Goal: Task Accomplishment & Management: Manage account settings

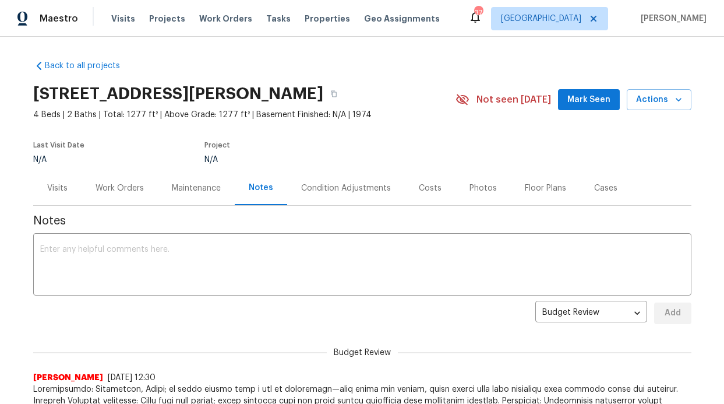
scroll to position [98, 0]
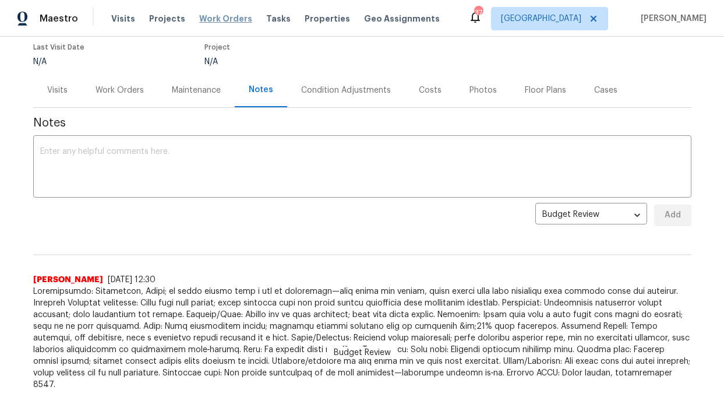
click at [228, 16] on span "Work Orders" at bounding box center [225, 19] width 53 height 12
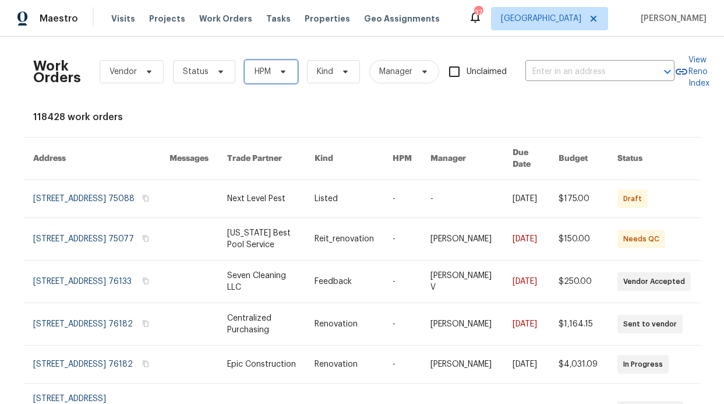
click at [246, 62] on span "HPM" at bounding box center [271, 71] width 53 height 23
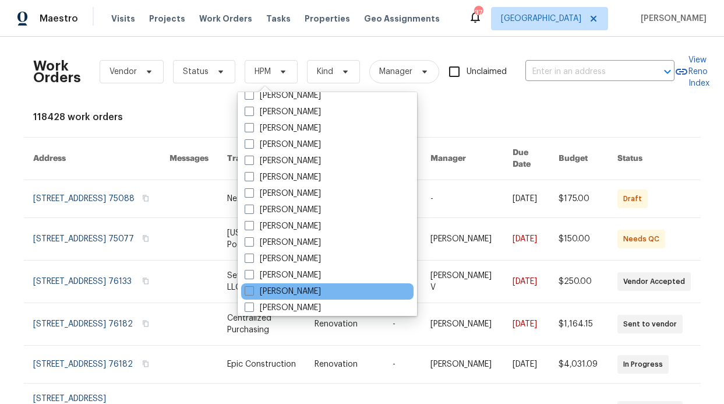
scroll to position [650, 0]
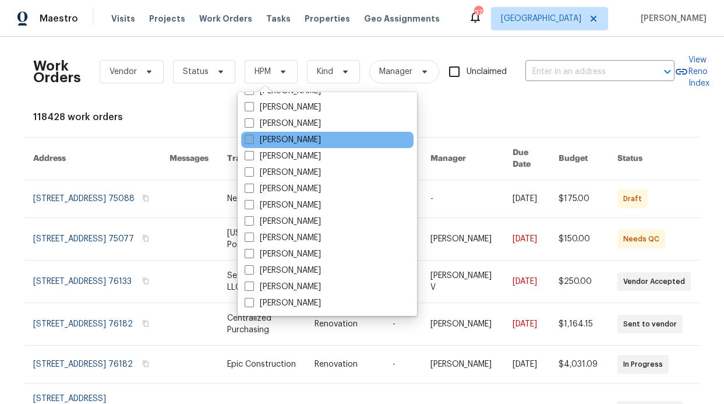
click at [287, 139] on label "[PERSON_NAME]" at bounding box center [283, 140] width 76 height 12
click at [252, 139] on input "[PERSON_NAME]" at bounding box center [249, 138] width 8 height 8
checkbox input "true"
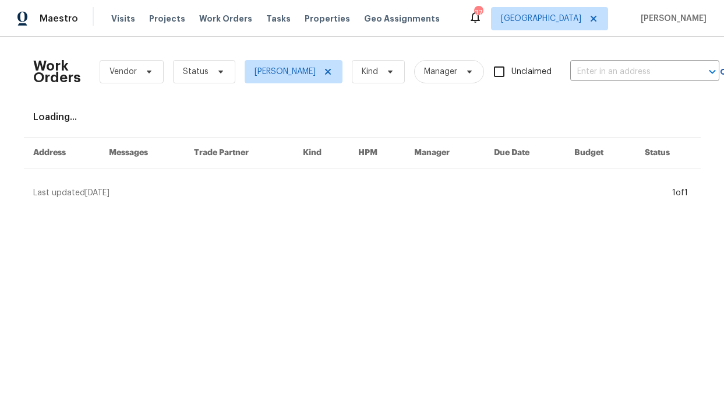
click at [216, 85] on div "Work Orders Vendor Status RonDerrick Jackson Kind Manager Unclaimed ​" at bounding box center [376, 71] width 686 height 51
click at [215, 79] on span "Status" at bounding box center [204, 71] width 62 height 23
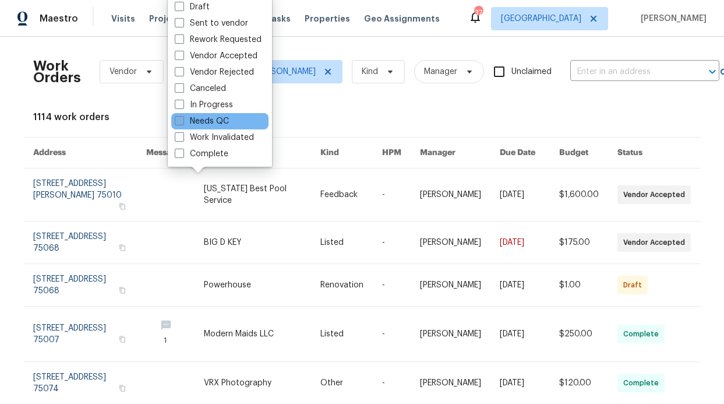
click at [220, 120] on label "Needs QC" at bounding box center [202, 121] width 54 height 12
click at [182, 120] on input "Needs QC" at bounding box center [179, 119] width 8 height 8
checkbox input "true"
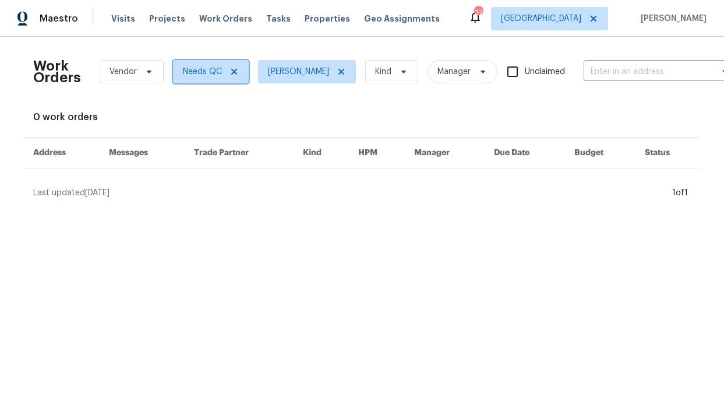
click at [231, 73] on icon at bounding box center [234, 72] width 6 height 6
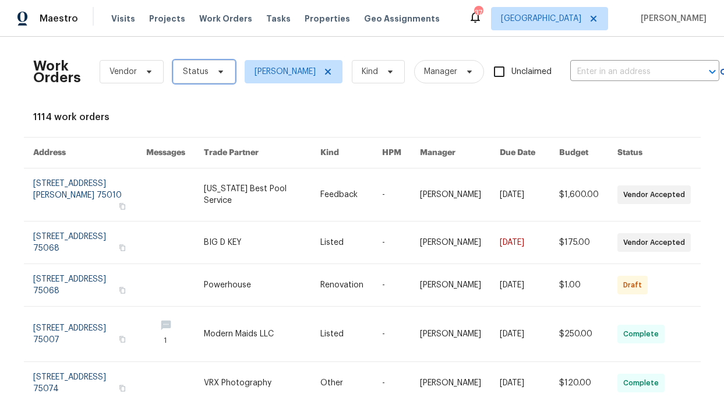
click at [214, 78] on span "Status" at bounding box center [204, 71] width 62 height 23
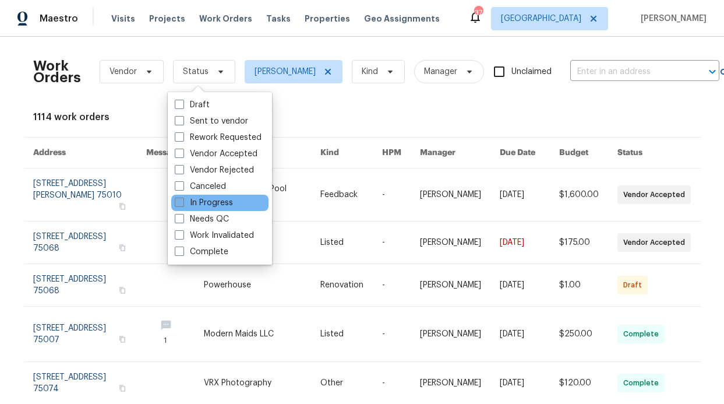
click at [217, 207] on label "In Progress" at bounding box center [204, 203] width 58 height 12
click at [182, 205] on input "In Progress" at bounding box center [179, 201] width 8 height 8
checkbox input "true"
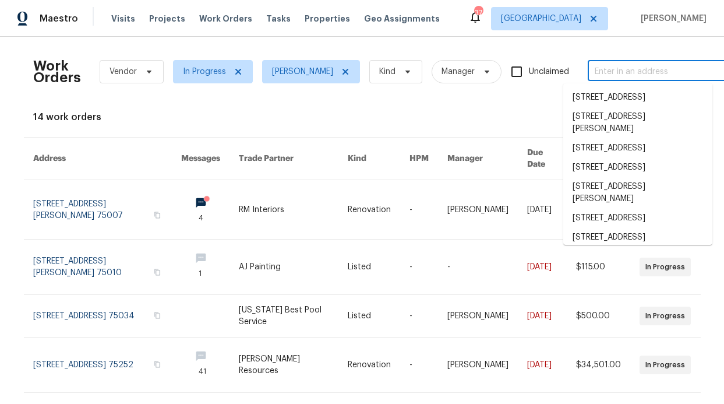
drag, startPoint x: 607, startPoint y: 65, endPoint x: 609, endPoint y: 71, distance: 6.3
click at [607, 65] on input "text" at bounding box center [646, 72] width 117 height 18
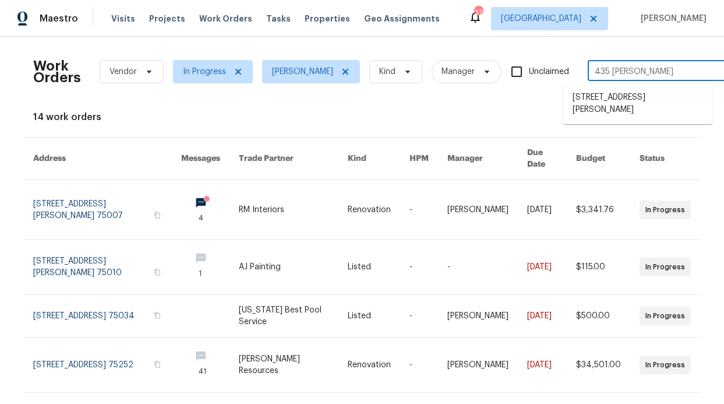
type input "435 lyn"
click at [643, 97] on li "435 Lynn St, Richardson, TX 75080" at bounding box center [637, 103] width 149 height 31
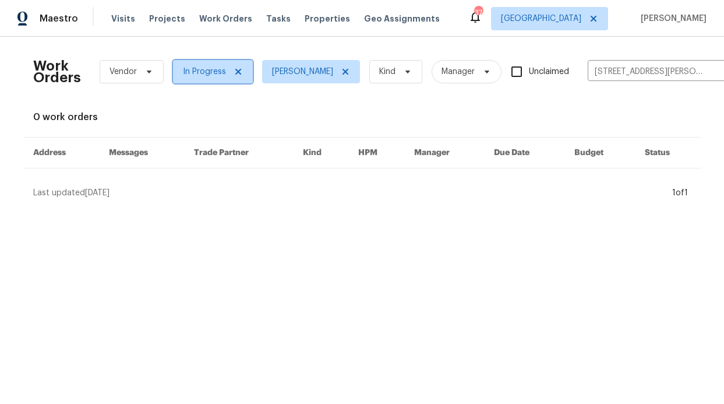
click at [235, 70] on icon at bounding box center [238, 72] width 6 height 6
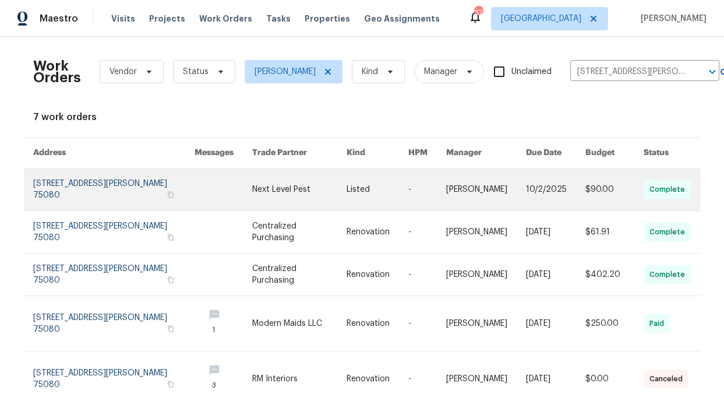
click at [109, 185] on link at bounding box center [113, 189] width 161 height 42
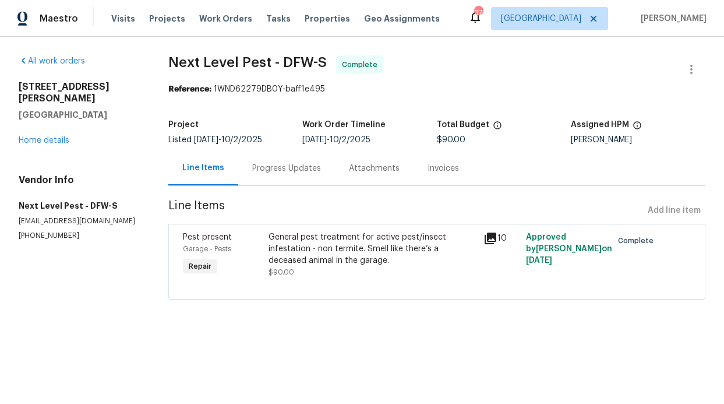
click at [54, 139] on div "All work orders 435 Lynn St Richardson, TX 75080 Home details Vendor Info Next …" at bounding box center [80, 147] width 122 height 185
click at [55, 136] on link "Home details" at bounding box center [44, 140] width 51 height 8
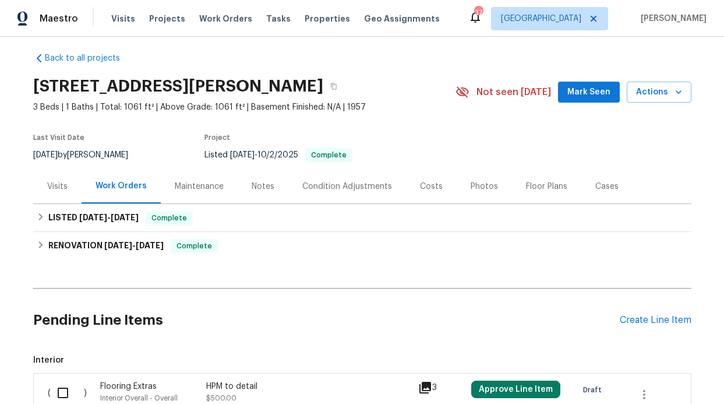
scroll to position [19, 0]
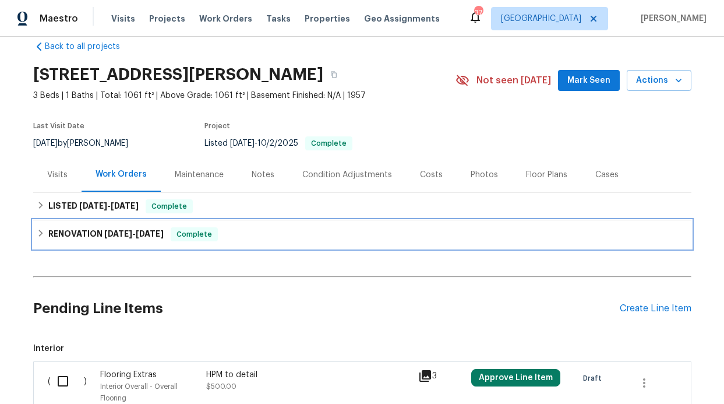
click at [136, 230] on span "8/18/25" at bounding box center [150, 234] width 28 height 8
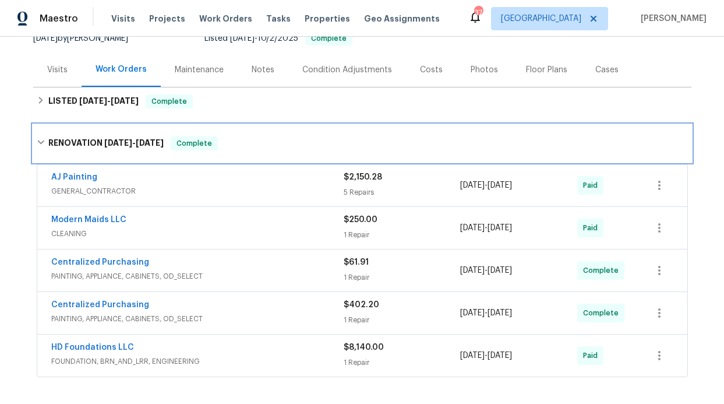
scroll to position [199, 0]
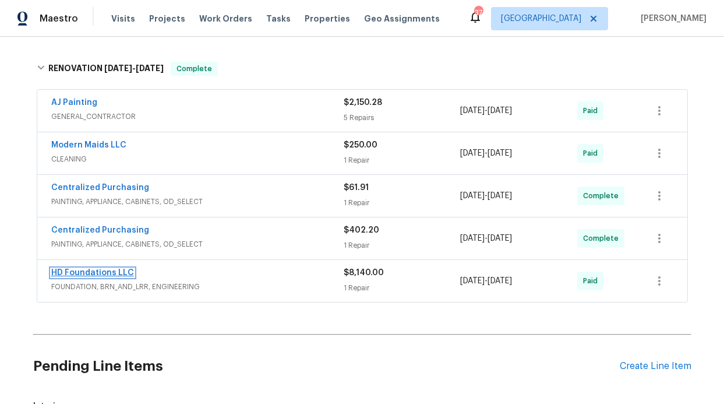
click at [108, 273] on link "HD Foundations LLC" at bounding box center [92, 273] width 83 height 8
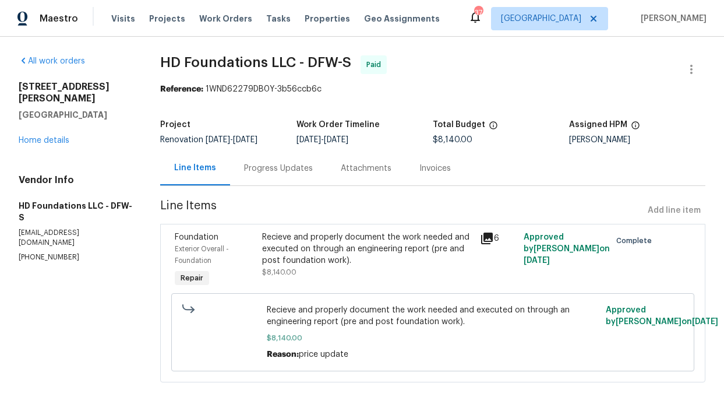
click at [57, 74] on div "All work orders 435 Lynn St Richardson, TX 75080 Home details Vendor Info HD Fo…" at bounding box center [76, 158] width 114 height 207
drag, startPoint x: 79, startPoint y: 87, endPoint x: 16, endPoint y: 86, distance: 62.4
click at [16, 86] on div "All work orders 435 Lynn St Richardson, TX 75080 Home details Vendor Info HD Fo…" at bounding box center [362, 226] width 724 height 378
copy h2 "435 Lynn St"
click at [30, 136] on link "Home details" at bounding box center [44, 140] width 51 height 8
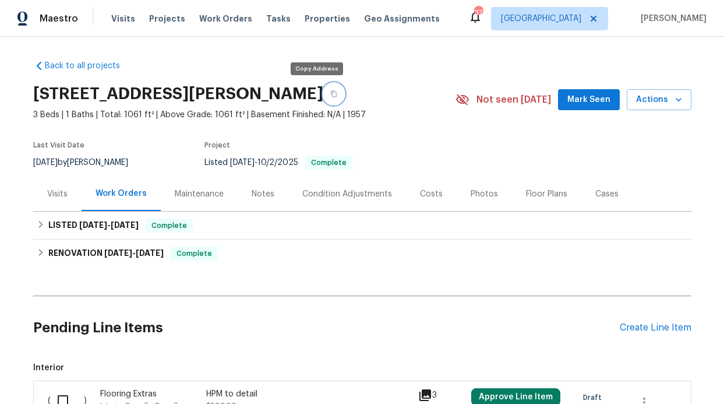
click at [330, 96] on icon "button" at bounding box center [333, 93] width 7 height 7
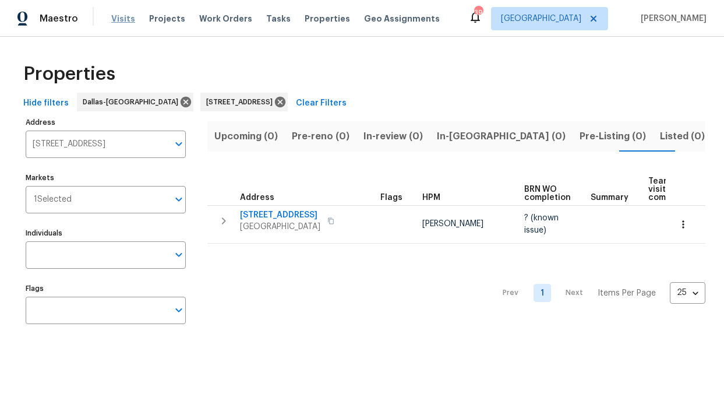
click at [128, 24] on span "Visits" at bounding box center [123, 19] width 24 height 12
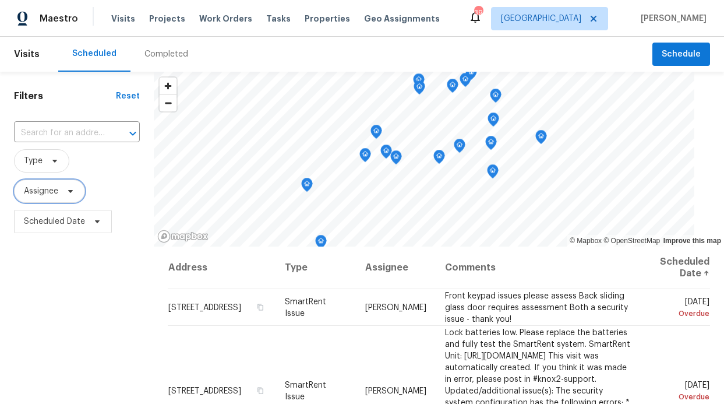
click at [48, 197] on span "Assignee" at bounding box center [41, 191] width 34 height 12
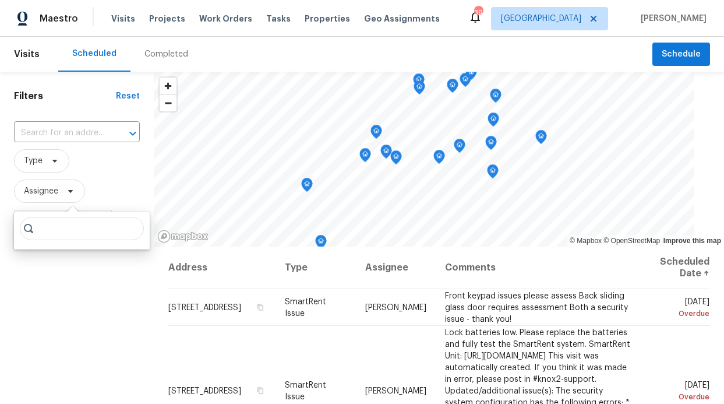
drag, startPoint x: 64, startPoint y: 247, endPoint x: 65, endPoint y: 239, distance: 7.6
click at [64, 247] on div at bounding box center [82, 230] width 136 height 37
click at [65, 239] on input "search" at bounding box center [82, 228] width 124 height 23
click at [65, 233] on input "search" at bounding box center [82, 228] width 124 height 23
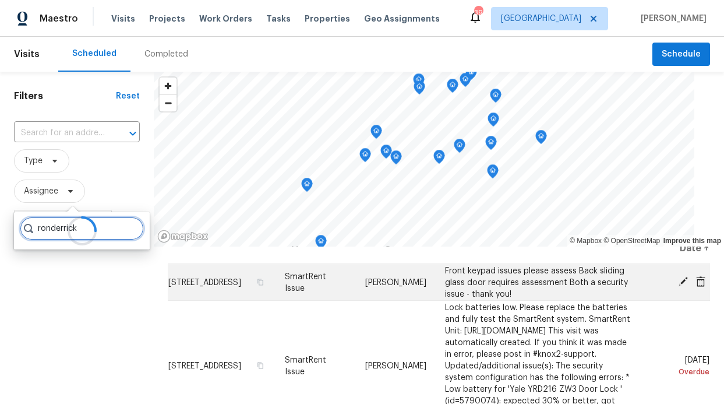
scroll to position [27, 0]
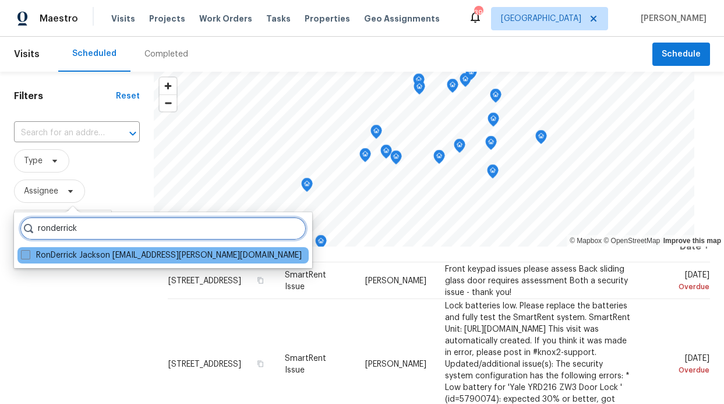
type input "ronderrick"
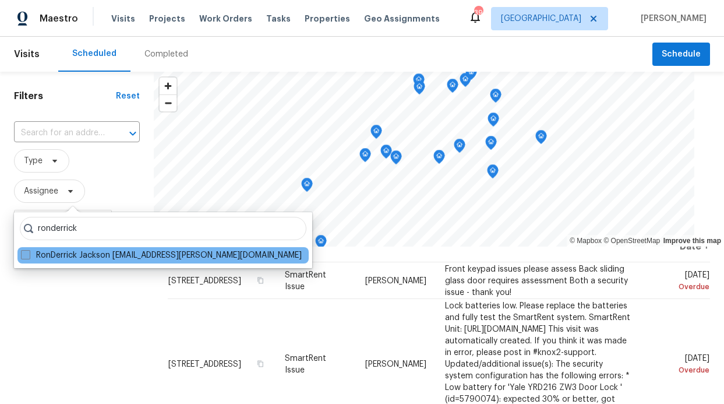
click at [146, 249] on label "RonDerrick Jackson [EMAIL_ADDRESS][PERSON_NAME][DOMAIN_NAME]" at bounding box center [161, 255] width 281 height 12
click at [29, 249] on input "RonDerrick Jackson [EMAIL_ADDRESS][PERSON_NAME][DOMAIN_NAME]" at bounding box center [25, 253] width 8 height 8
checkbox input "true"
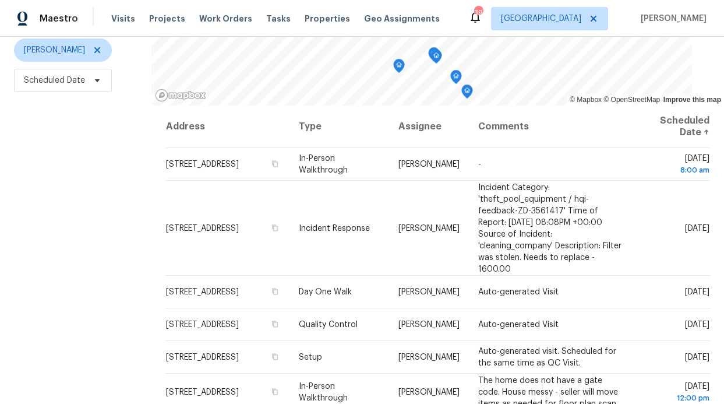
scroll to position [142, 0]
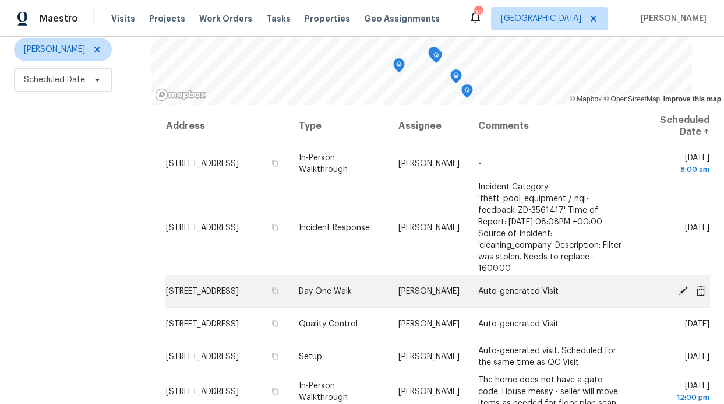
click at [678, 286] on icon at bounding box center [683, 290] width 10 height 10
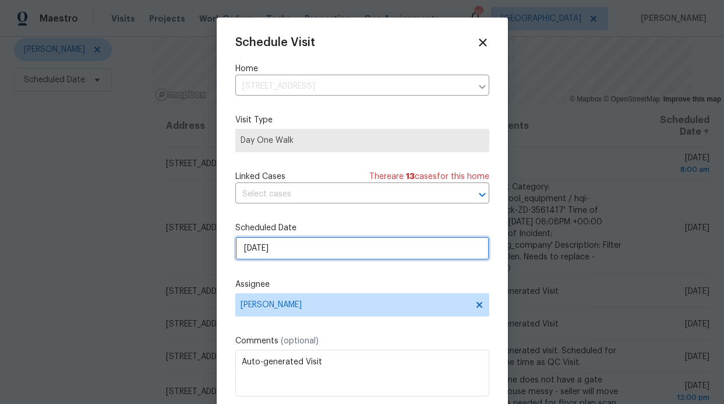
click at [382, 245] on input "[DATE]" at bounding box center [362, 248] width 254 height 23
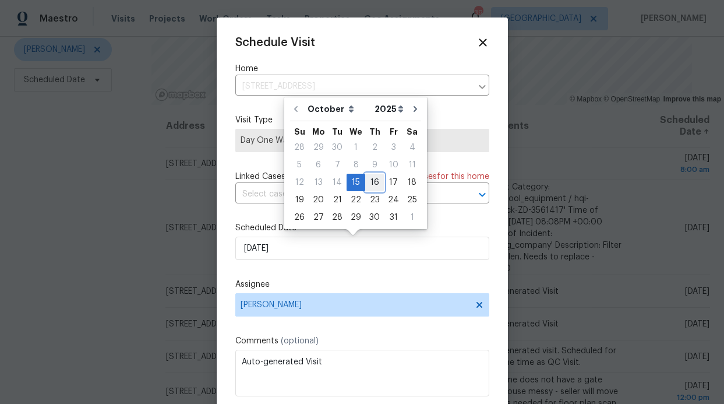
click at [373, 181] on div "16" at bounding box center [374, 182] width 19 height 16
type input "[DATE]"
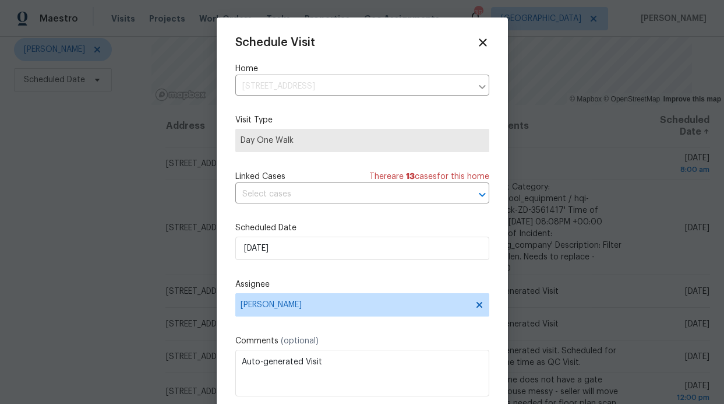
click at [368, 228] on label "Scheduled Date" at bounding box center [362, 228] width 254 height 12
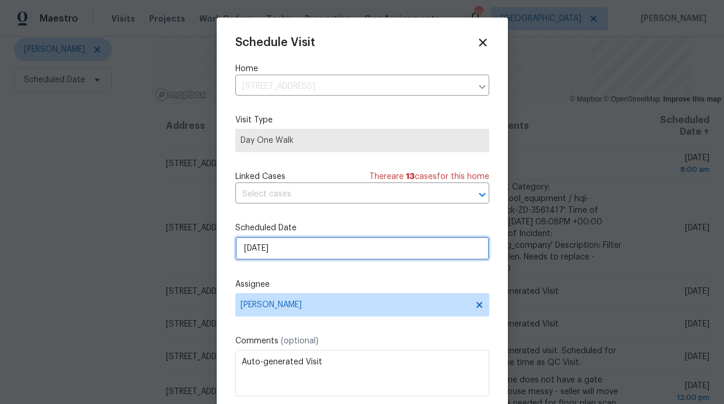
click at [360, 248] on input "[DATE]" at bounding box center [362, 248] width 254 height 23
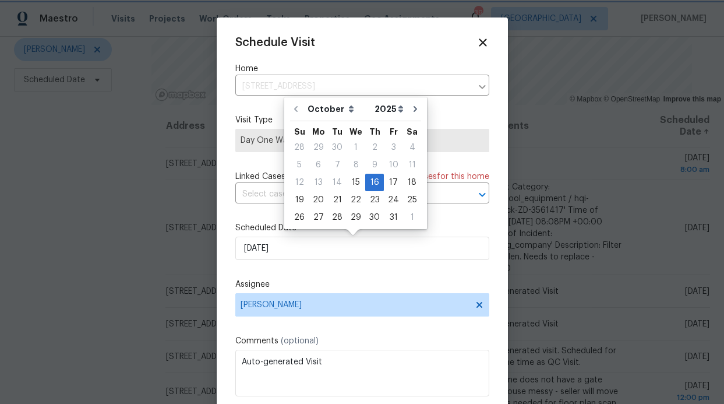
click at [462, 221] on div "Schedule Visit Home [STREET_ADDRESS] ​ Visit Type Day One Walk Linked Cases The…" at bounding box center [362, 231] width 254 height 391
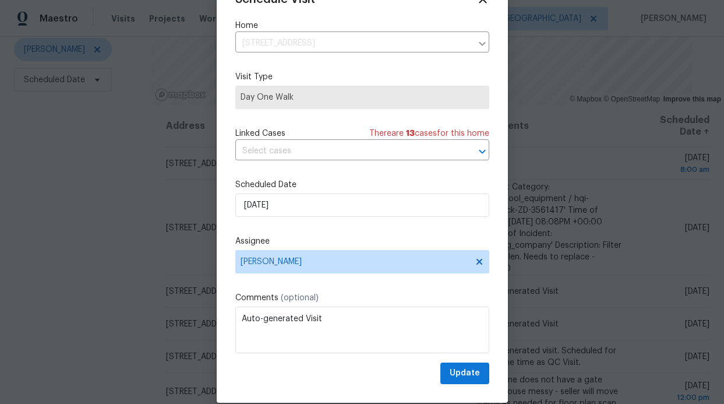
scroll to position [39, 0]
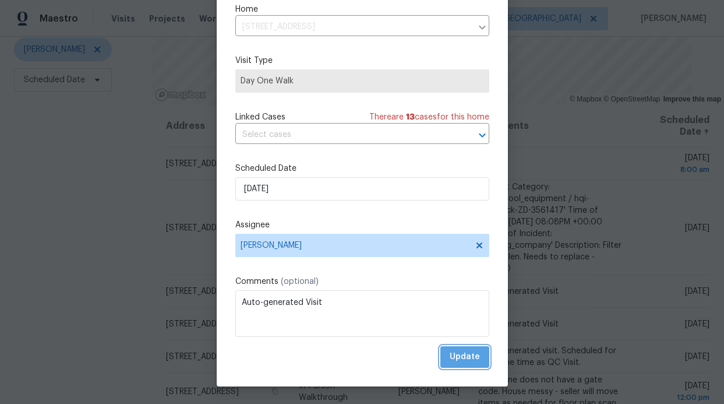
click at [444, 349] on button "Update" at bounding box center [465, 357] width 49 height 22
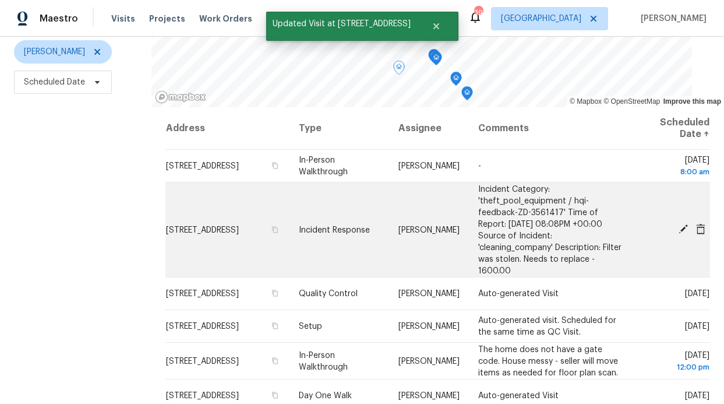
scroll to position [137, 0]
